Goal: Task Accomplishment & Management: Use online tool/utility

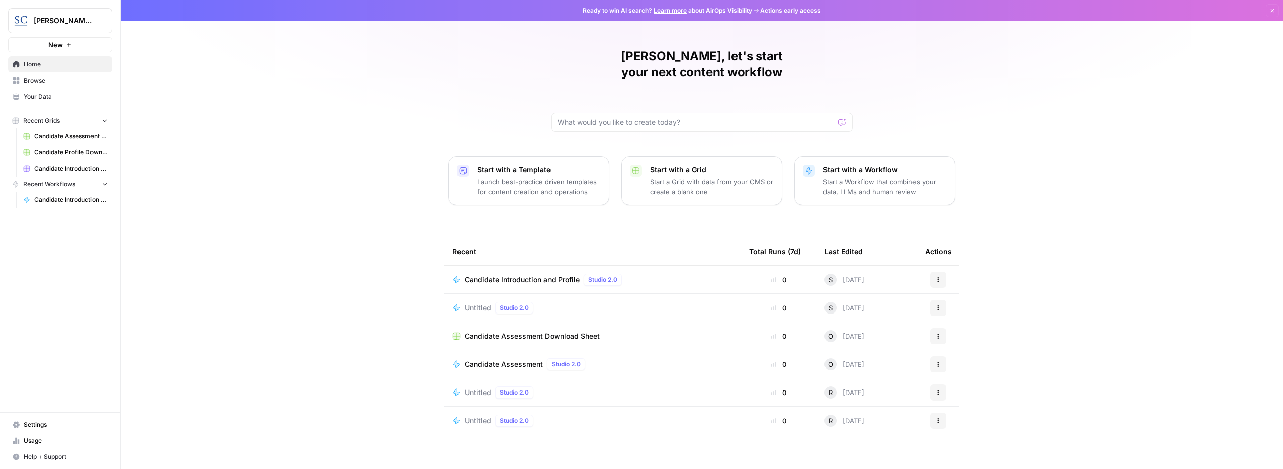
click at [553, 275] on span "Candidate Introduction and Profile" at bounding box center [522, 280] width 115 height 10
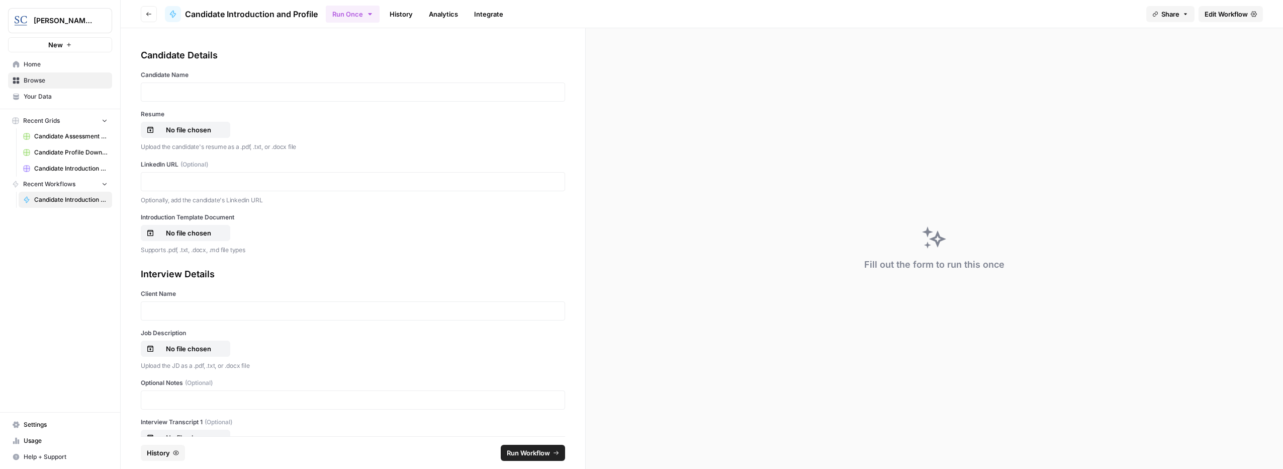
click at [260, 100] on div at bounding box center [353, 91] width 424 height 19
click at [230, 95] on p at bounding box center [352, 92] width 411 height 10
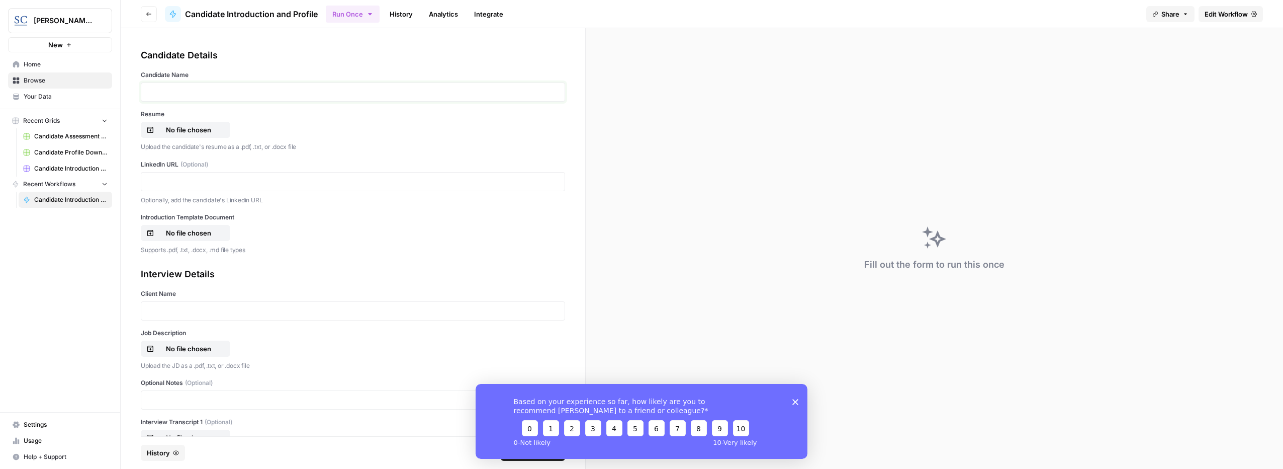
click at [225, 96] on p at bounding box center [352, 92] width 411 height 10
click at [204, 127] on p "No file chosen" at bounding box center [188, 130] width 64 height 10
click at [186, 233] on p "No file chosen" at bounding box center [188, 233] width 64 height 10
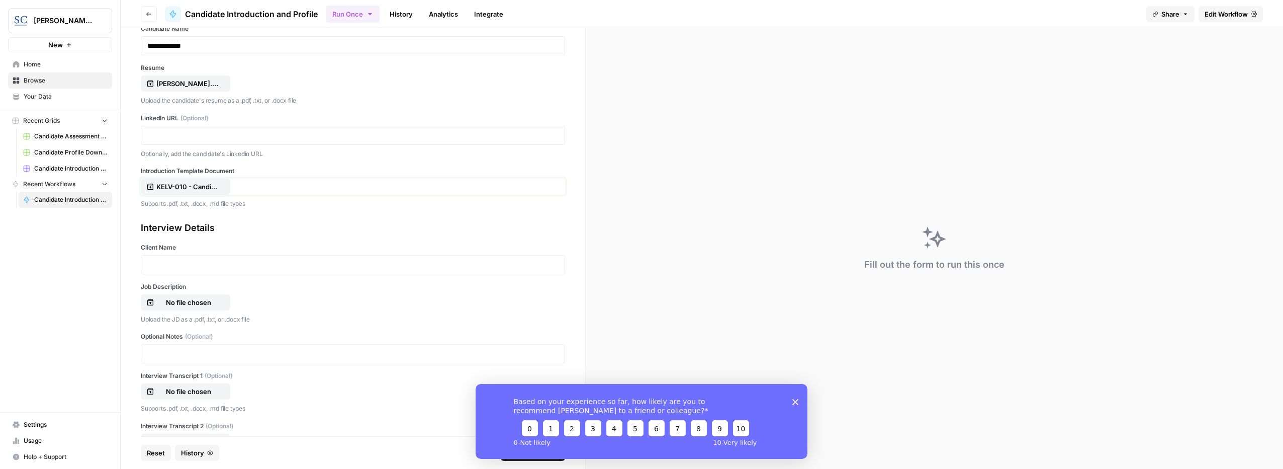
scroll to position [85, 0]
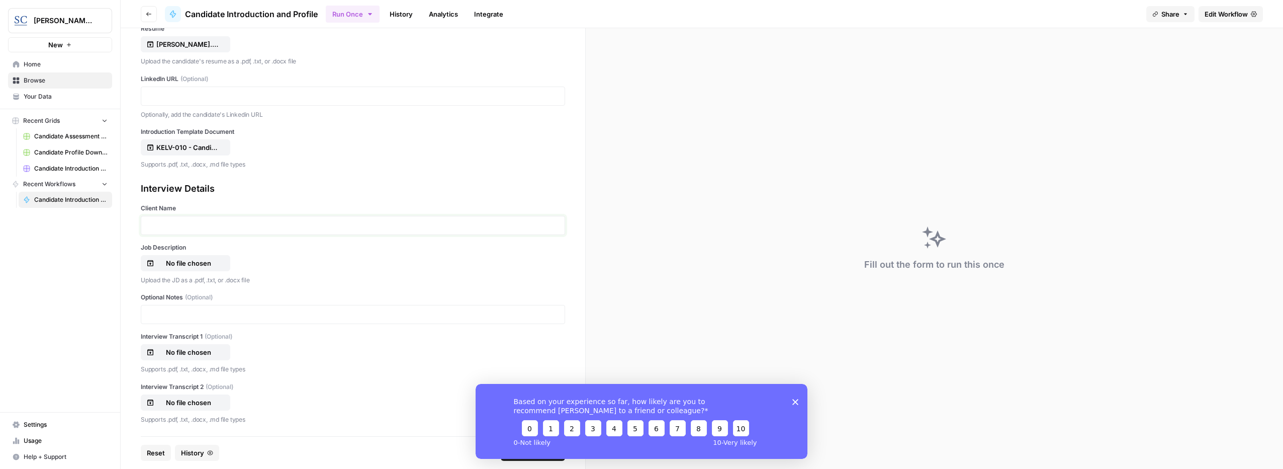
click at [192, 226] on p at bounding box center [352, 225] width 411 height 10
click at [188, 262] on p "No file chosen" at bounding box center [188, 263] width 64 height 10
click at [795, 401] on polygon "Close survey" at bounding box center [795, 401] width 6 height 6
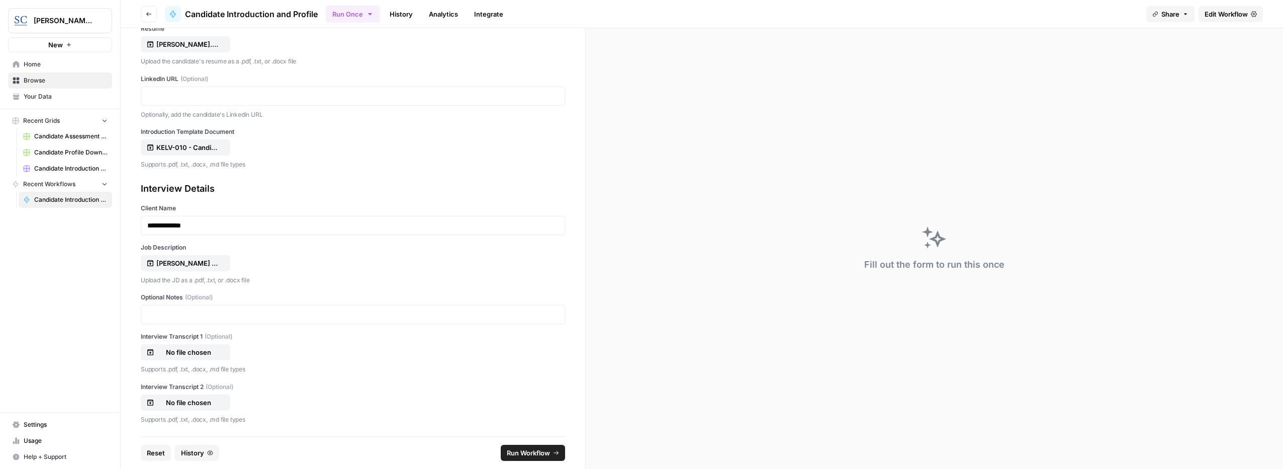
click at [531, 455] on span "Run Workflow" at bounding box center [528, 453] width 43 height 10
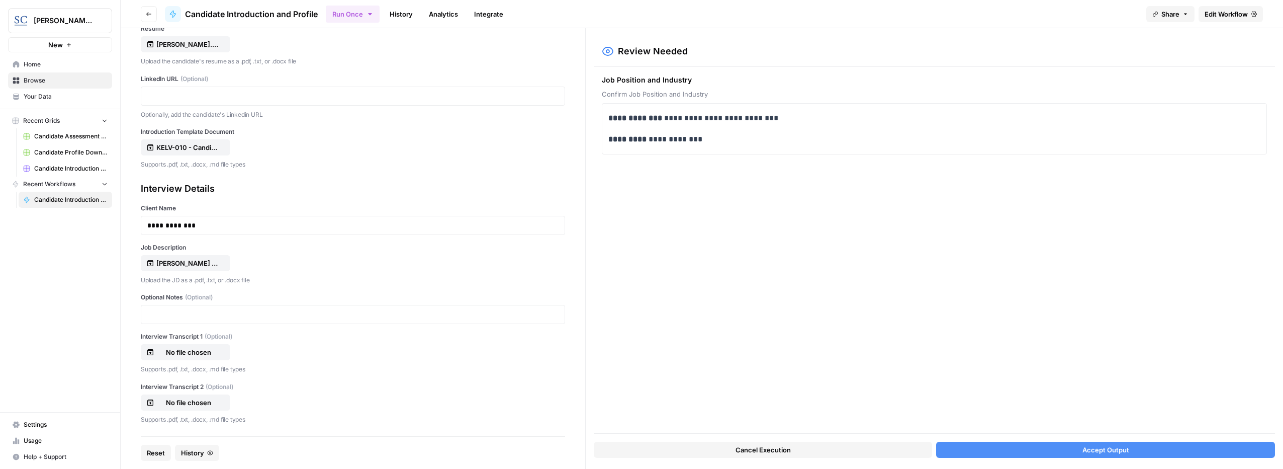
click at [1079, 449] on button "Accept Output" at bounding box center [1105, 449] width 339 height 16
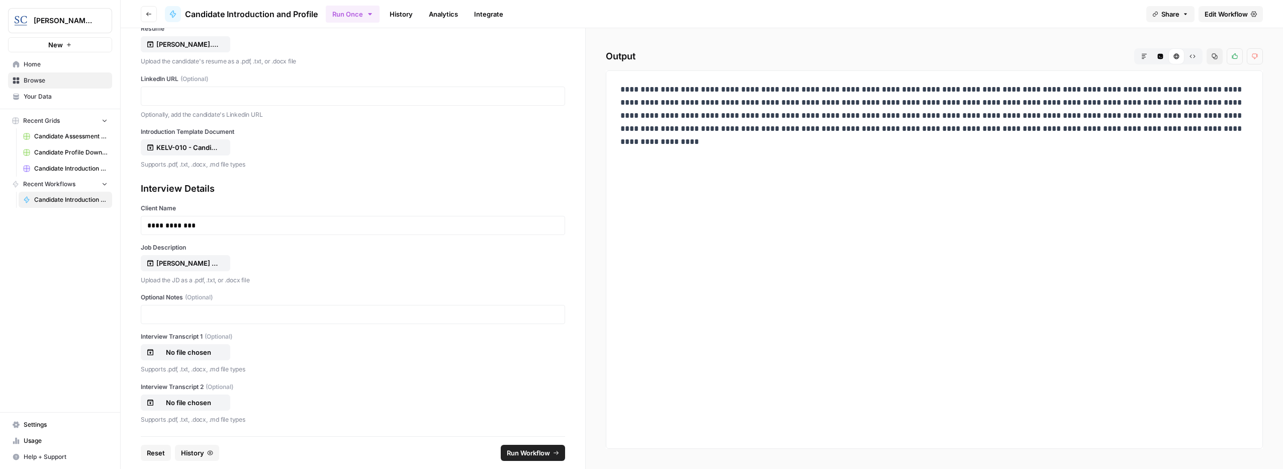
click at [1140, 52] on button "Markdown" at bounding box center [1144, 56] width 16 height 16
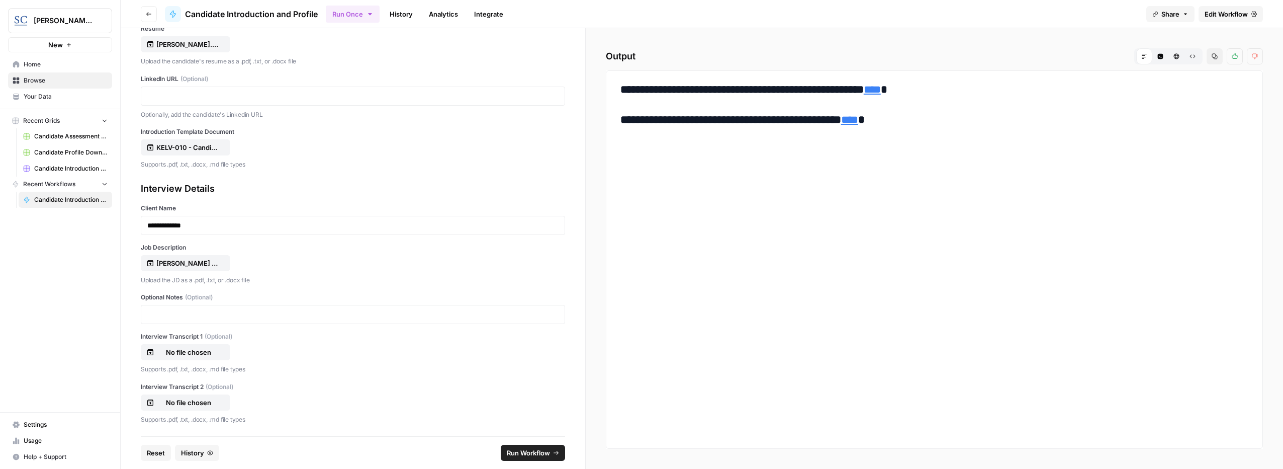
click at [881, 93] on link "****" at bounding box center [872, 89] width 17 height 11
click at [858, 116] on link "****" at bounding box center [849, 119] width 17 height 11
drag, startPoint x: 352, startPoint y: 274, endPoint x: 366, endPoint y: 270, distance: 14.2
click at [352, 274] on div "Upload the JD as a .pdf, .txt, or .docx file" at bounding box center [353, 279] width 424 height 12
